Goal: Communication & Community: Answer question/provide support

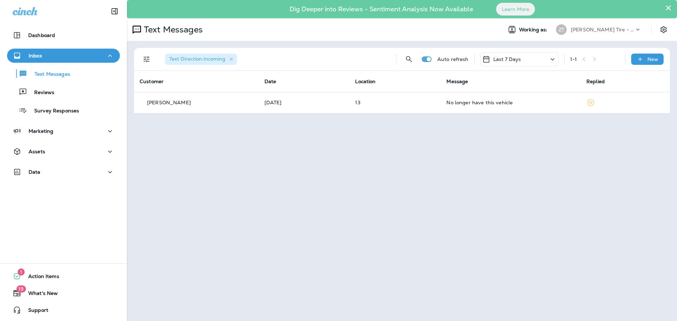
click at [572, 31] on p "[PERSON_NAME] Tire - Hills & [PERSON_NAME]" at bounding box center [602, 30] width 63 height 6
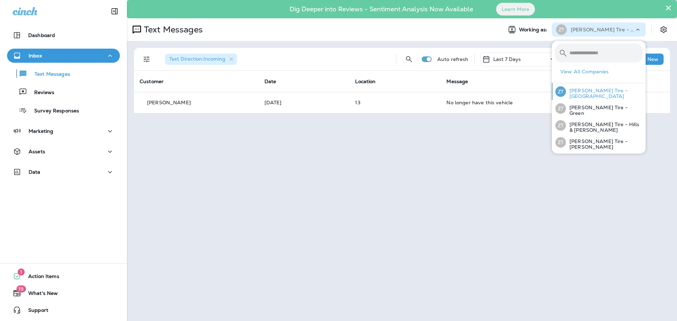
click at [565, 86] on div "[PERSON_NAME] Tire - [GEOGRAPHIC_DATA]" at bounding box center [599, 91] width 93 height 17
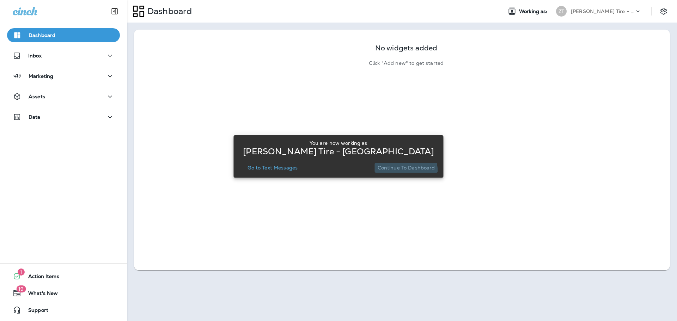
click at [402, 171] on button "Continue to Dashboard" at bounding box center [406, 168] width 63 height 10
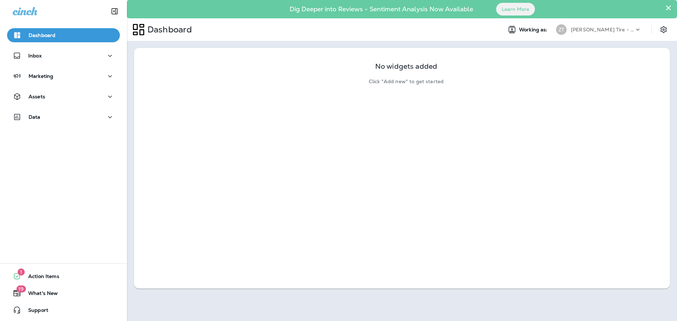
click at [82, 65] on div "Inbox" at bounding box center [63, 58] width 127 height 18
click at [79, 59] on div "Inbox" at bounding box center [64, 55] width 102 height 9
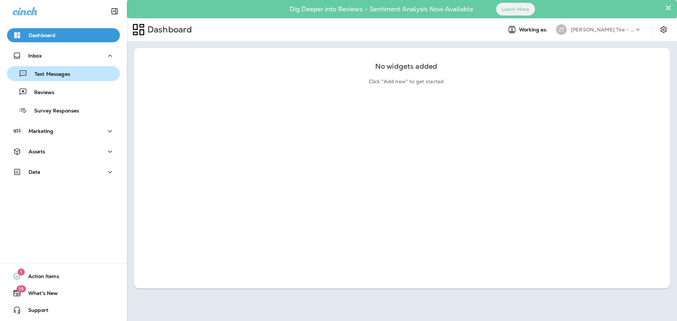
click at [66, 81] on button "Text Messages" at bounding box center [63, 73] width 113 height 15
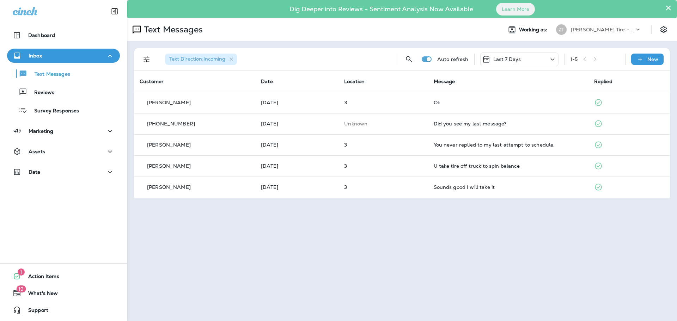
click at [615, 25] on div "[PERSON_NAME] Tire - [GEOGRAPHIC_DATA]" at bounding box center [602, 29] width 63 height 11
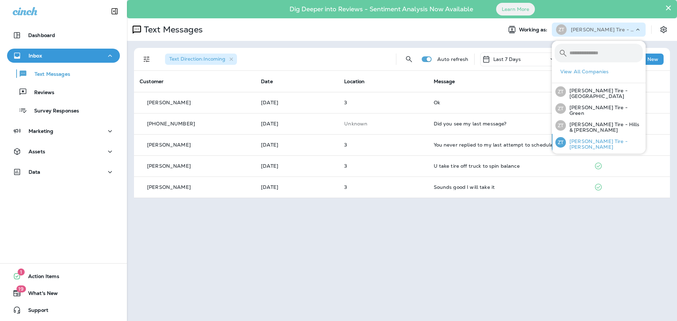
click at [579, 139] on p "[PERSON_NAME] Tire - [PERSON_NAME]" at bounding box center [604, 144] width 77 height 11
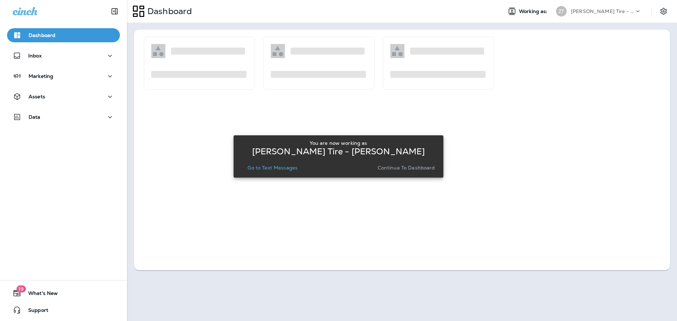
click at [392, 173] on div "You are now working as [PERSON_NAME] Tire - [PERSON_NAME] Go to Text Messages C…" at bounding box center [338, 157] width 199 height 38
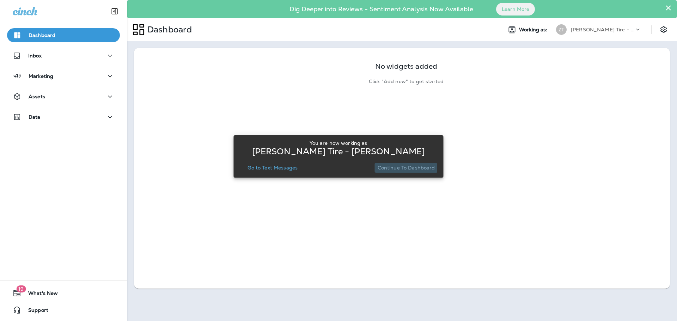
click at [392, 168] on p "Continue to Dashboard" at bounding box center [406, 168] width 57 height 6
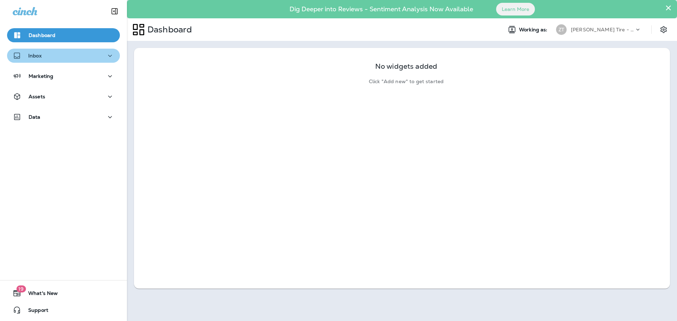
click at [63, 53] on div "Inbox" at bounding box center [64, 55] width 102 height 9
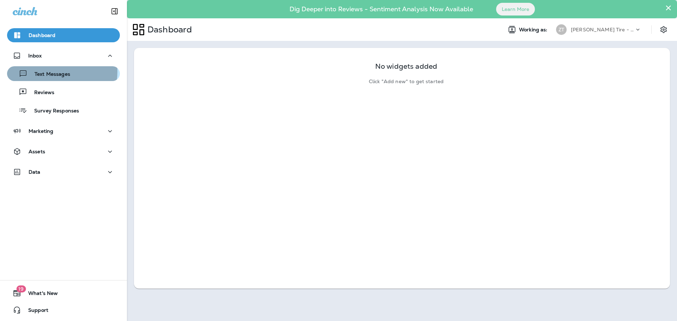
click at [51, 72] on p "Text Messages" at bounding box center [49, 74] width 43 height 7
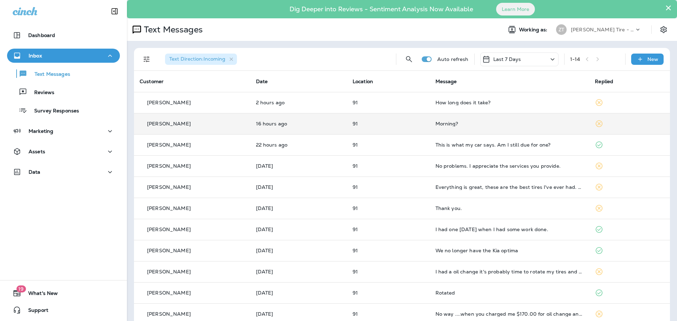
click at [447, 129] on td "Morning?" at bounding box center [510, 123] width 160 height 21
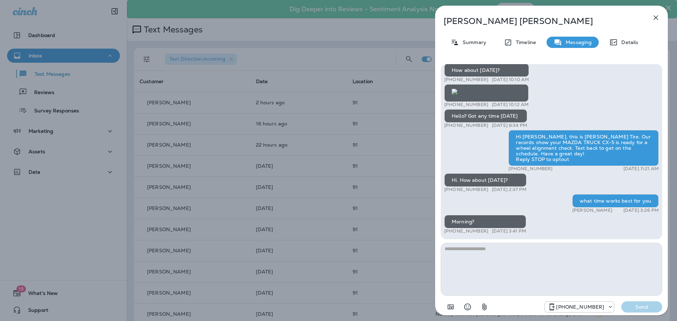
click at [492, 258] on textarea at bounding box center [551, 269] width 221 height 53
type textarea "**********"
click at [631, 304] on p "Send" at bounding box center [642, 307] width 30 height 6
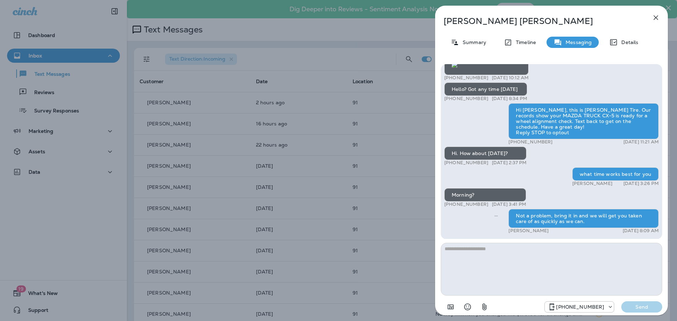
click at [348, 160] on div "[PERSON_NAME] Summary Timeline Messaging Details Thank you for stopping by [PER…" at bounding box center [338, 160] width 677 height 321
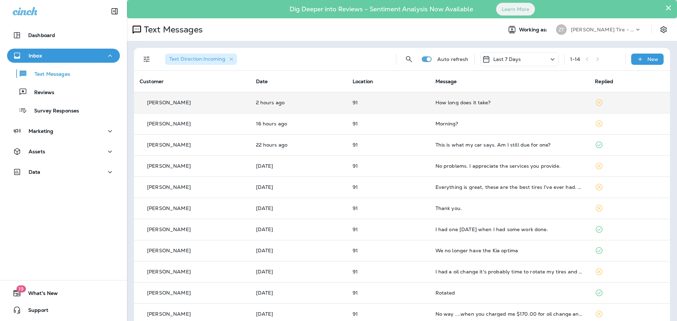
click at [487, 109] on td "How long does it take?" at bounding box center [510, 102] width 160 height 21
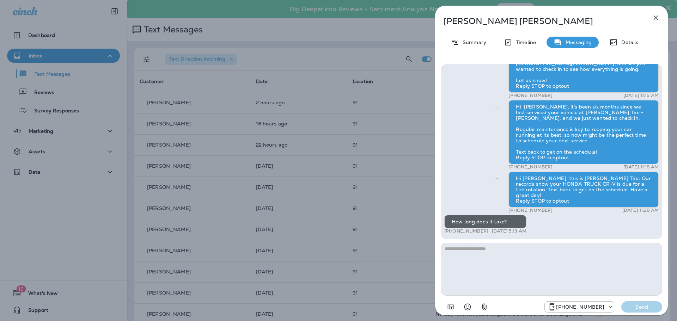
click at [462, 255] on textarea at bounding box center [551, 269] width 221 height 53
type textarea "**********"
click at [645, 304] on p "Send" at bounding box center [642, 307] width 30 height 6
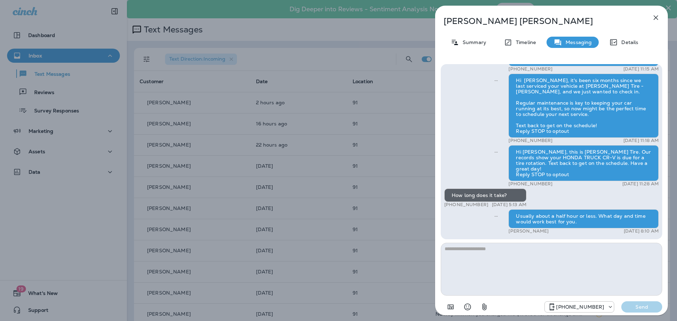
click at [397, 143] on div "[DEMOGRAPHIC_DATA][PERSON_NAME] Summary Timeline Messaging Details Hi [PERSON_N…" at bounding box center [338, 160] width 677 height 321
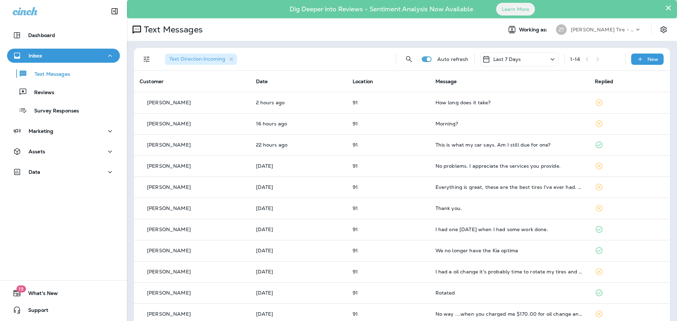
click at [609, 30] on p "[PERSON_NAME] Tire - [PERSON_NAME]" at bounding box center [602, 30] width 63 height 6
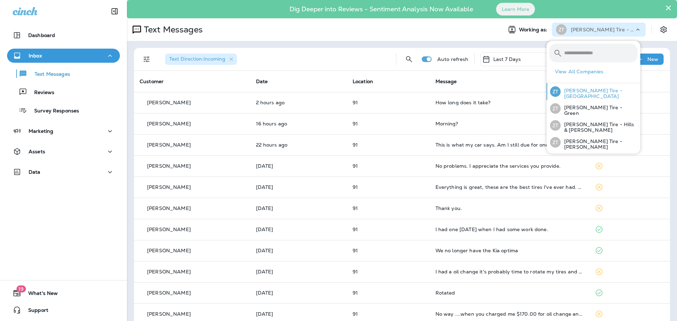
click at [586, 94] on p "[PERSON_NAME] Tire - [GEOGRAPHIC_DATA]" at bounding box center [599, 93] width 77 height 11
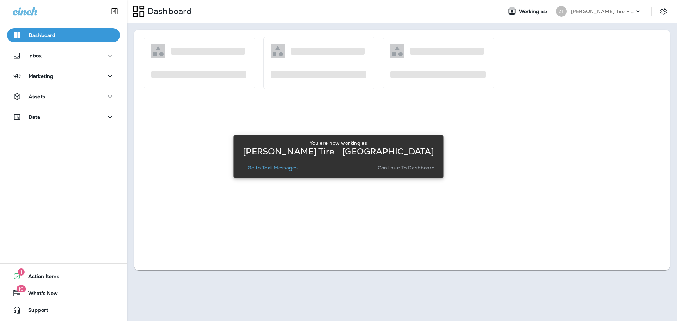
click at [416, 169] on p "Continue to Dashboard" at bounding box center [406, 168] width 57 height 6
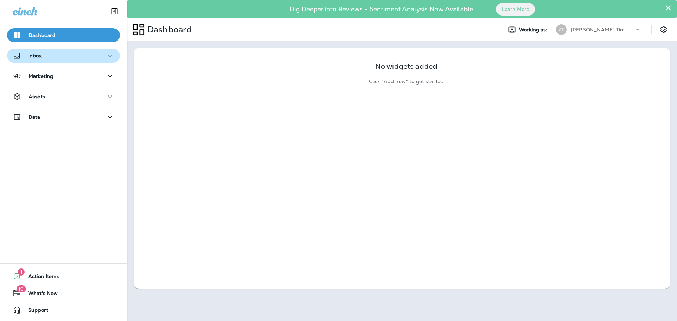
click at [80, 58] on div "Inbox" at bounding box center [64, 55] width 102 height 9
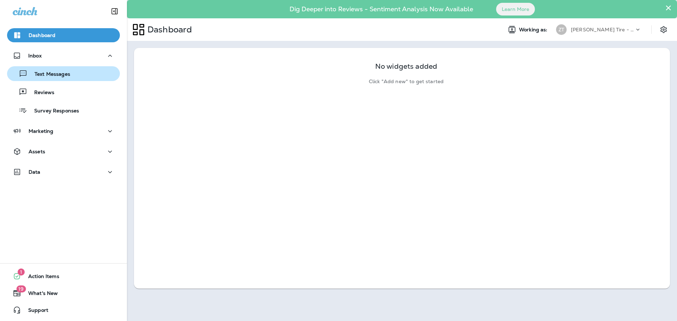
click at [78, 74] on div "Text Messages" at bounding box center [63, 73] width 107 height 11
